Goal: Book appointment/travel/reservation

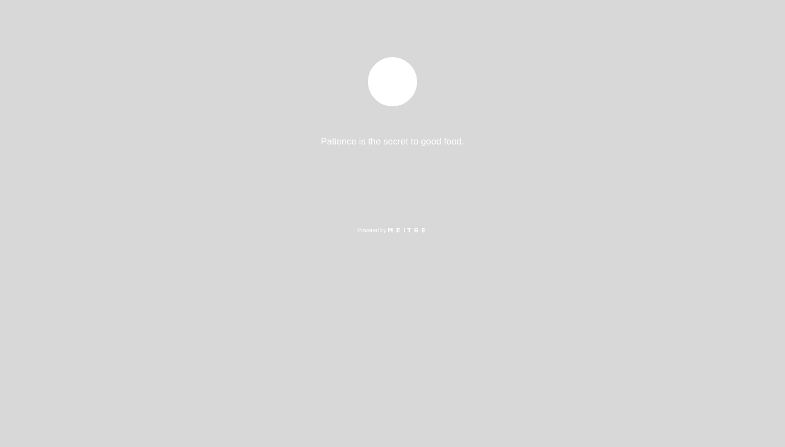
select select "es"
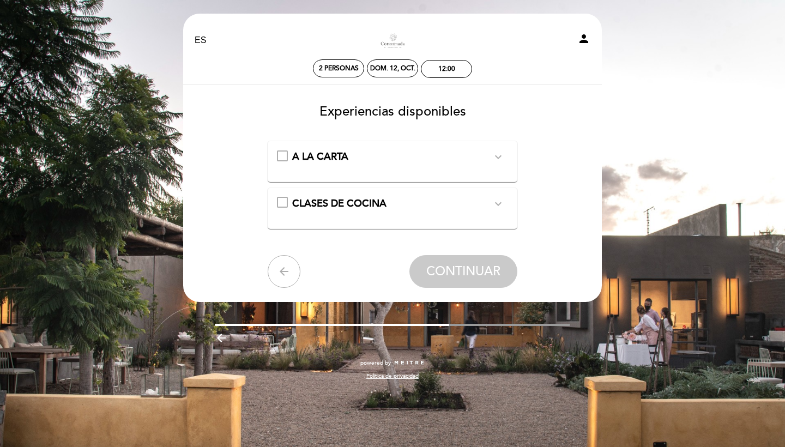
click at [498, 158] on icon "expand_more" at bounding box center [498, 157] width 13 height 13
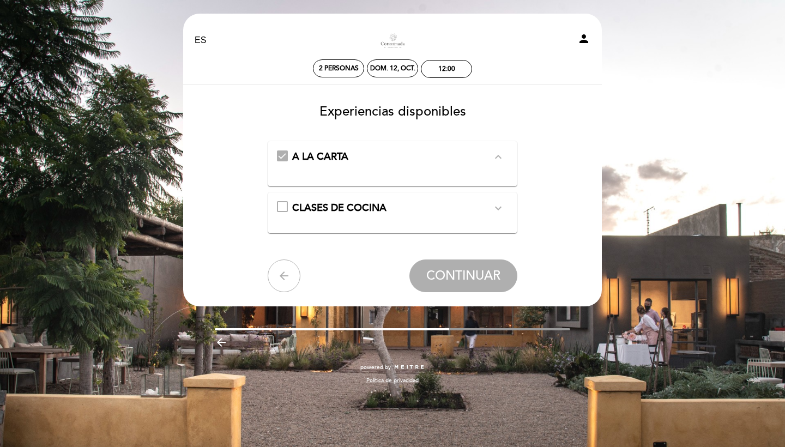
click at [281, 153] on div "A LA CARTA expand_less" at bounding box center [393, 159] width 232 height 19
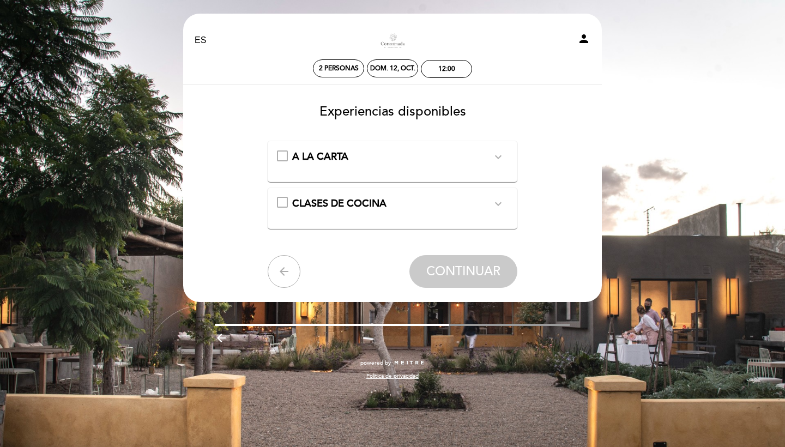
click at [286, 201] on div "CLASES DE COCINA expand_more" at bounding box center [393, 204] width 232 height 14
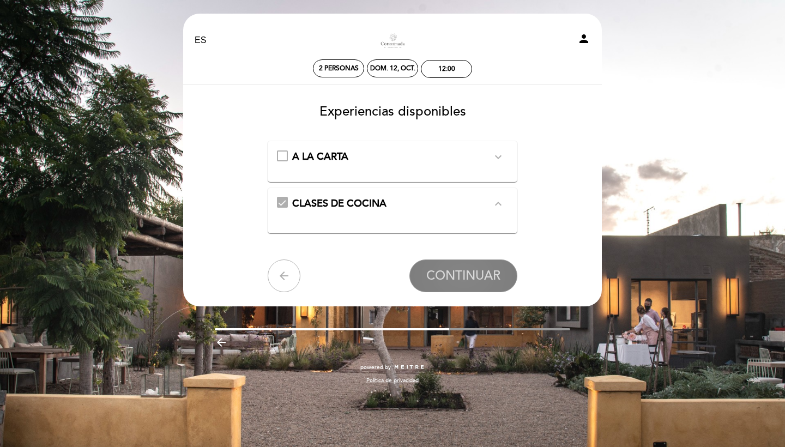
click at [472, 271] on span "CONTINUAR" at bounding box center [464, 275] width 74 height 15
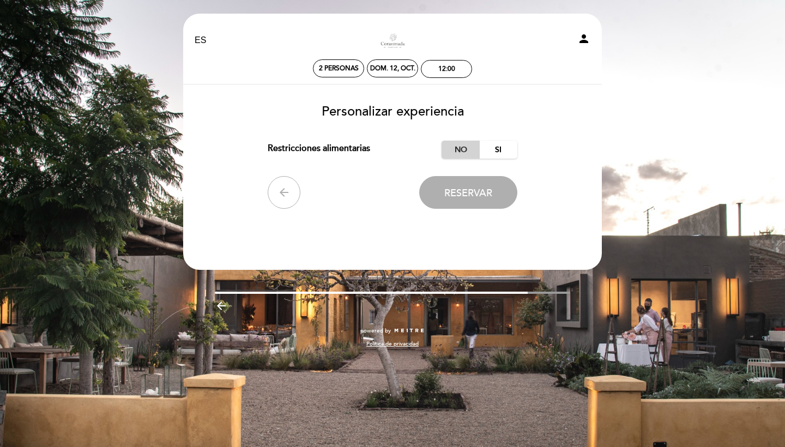
click at [467, 151] on label "No" at bounding box center [461, 150] width 38 height 18
click at [453, 197] on span "Reservar" at bounding box center [469, 193] width 48 height 12
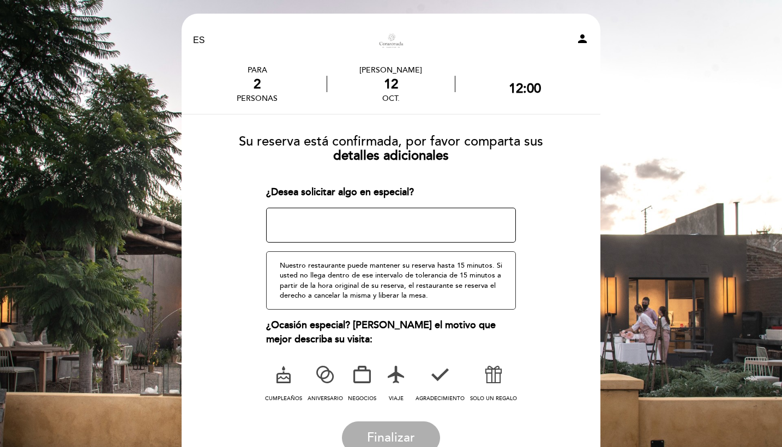
click at [379, 215] on textarea at bounding box center [391, 225] width 250 height 35
type textarea "E"
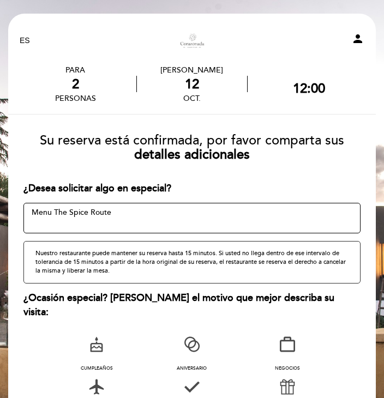
click at [262, 218] on textarea at bounding box center [191, 218] width 337 height 31
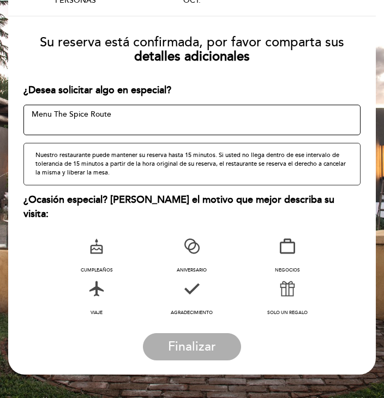
scroll to position [98, 0]
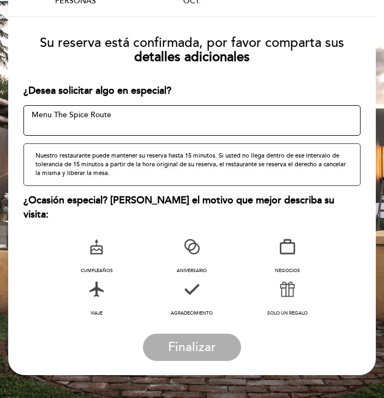
type textarea "Menu The Spice Route"
click at [192, 340] on span "Finalizar" at bounding box center [192, 347] width 48 height 15
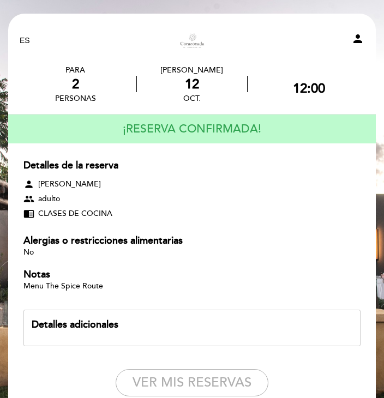
scroll to position [0, 0]
